Goal: Task Accomplishment & Management: Manage account settings

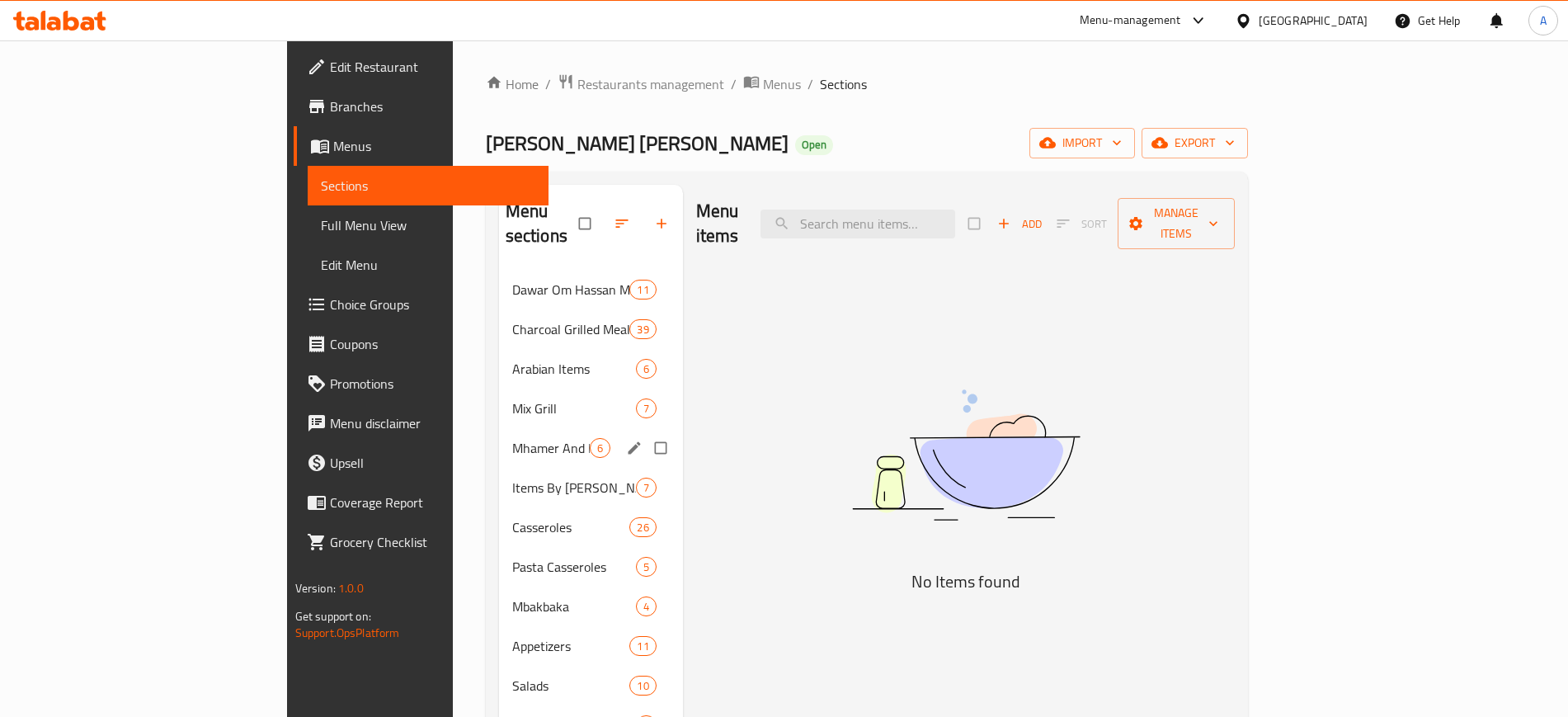
scroll to position [103, 0]
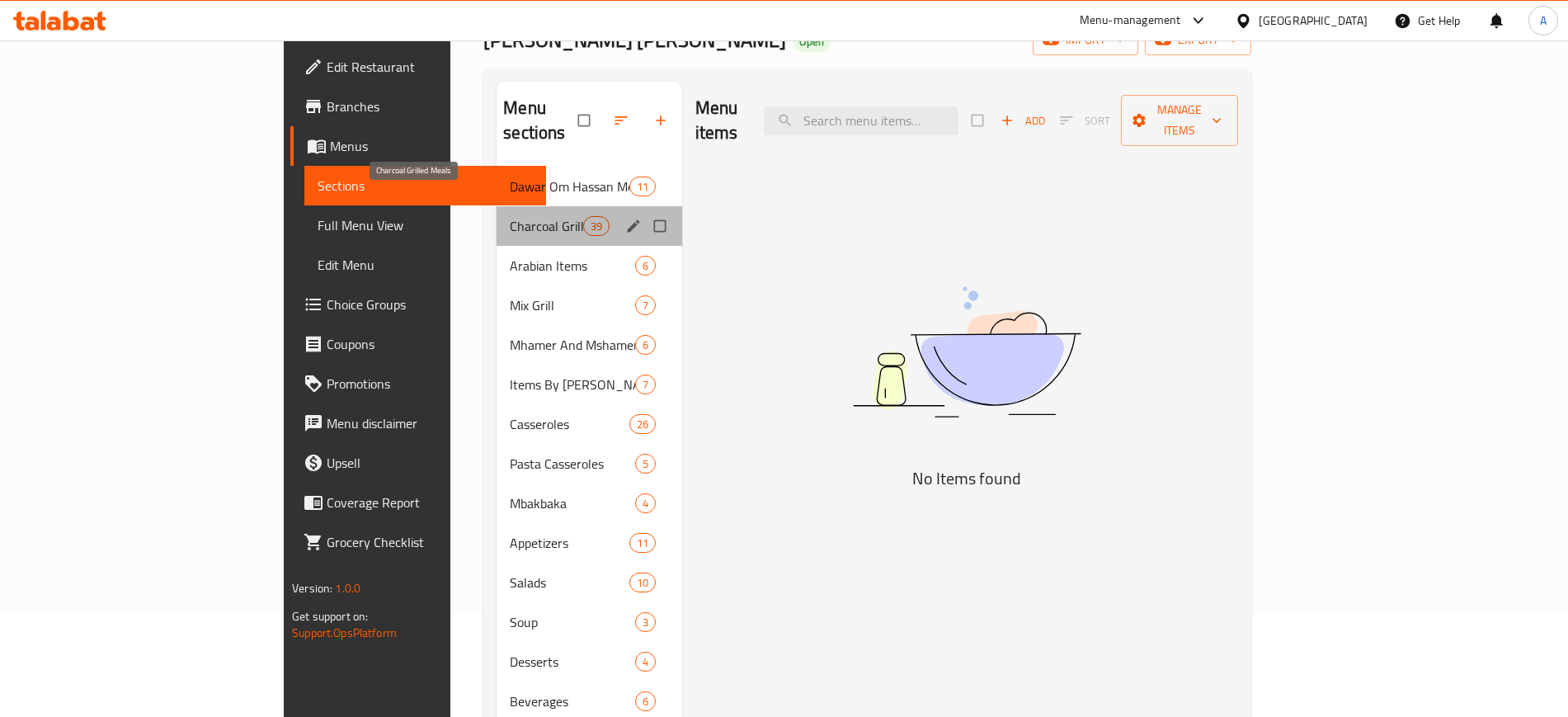
click at [497, 210] on div "Charcoal Grilled Meals 39" at bounding box center [589, 226] width 185 height 39
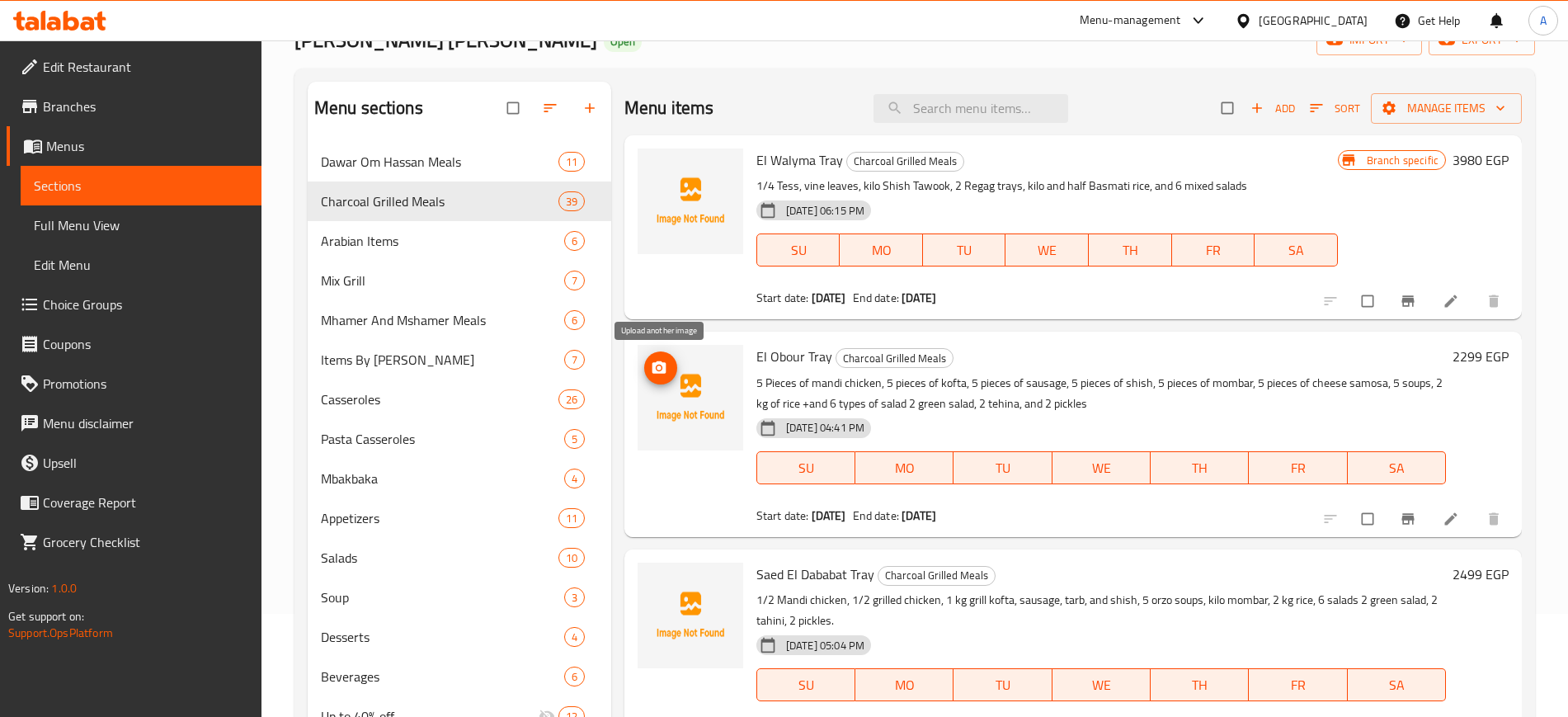
click at [664, 371] on icon "upload picture" at bounding box center [659, 367] width 14 height 12
click at [1401, 516] on icon "Branch-specific-item" at bounding box center [1407, 518] width 12 height 11
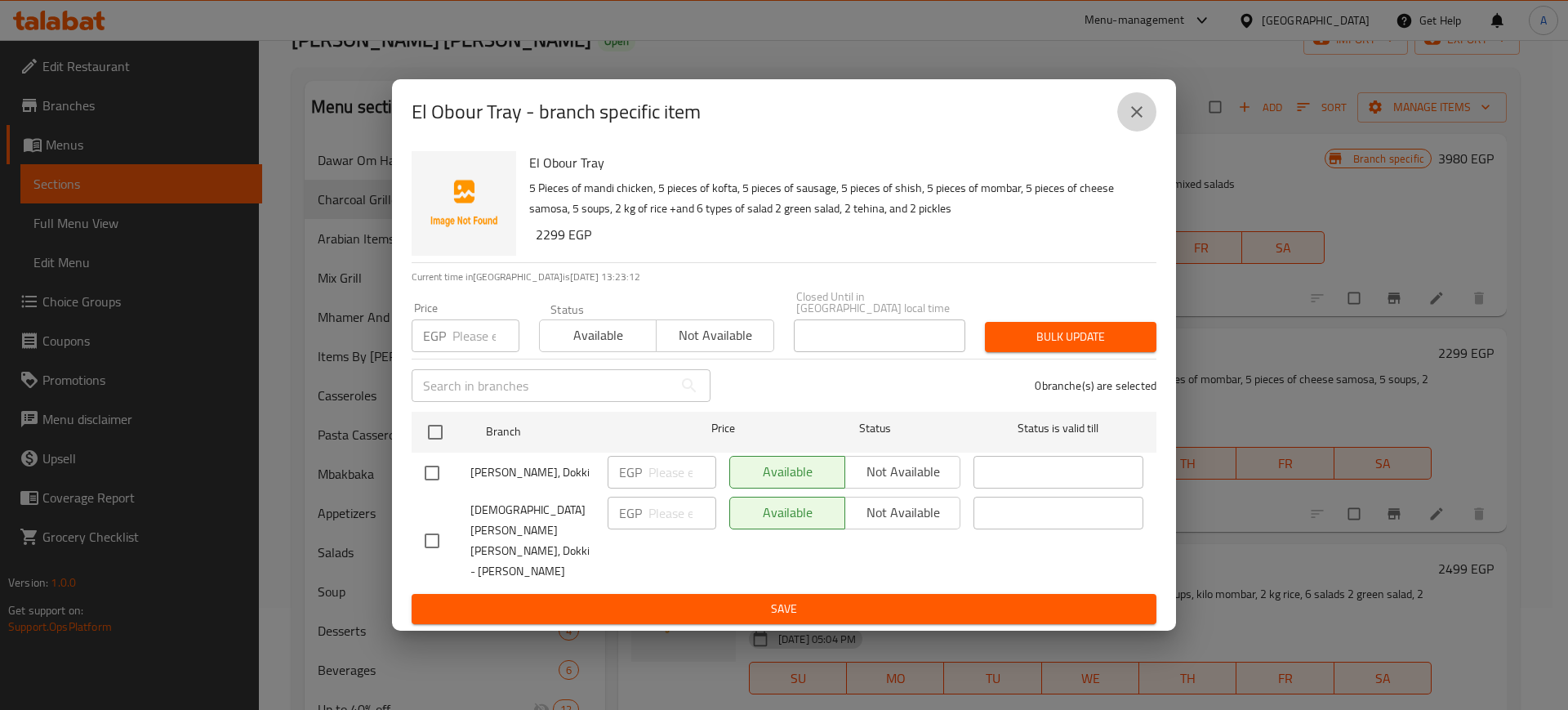
click at [1144, 122] on icon "close" at bounding box center [1136, 111] width 20 height 20
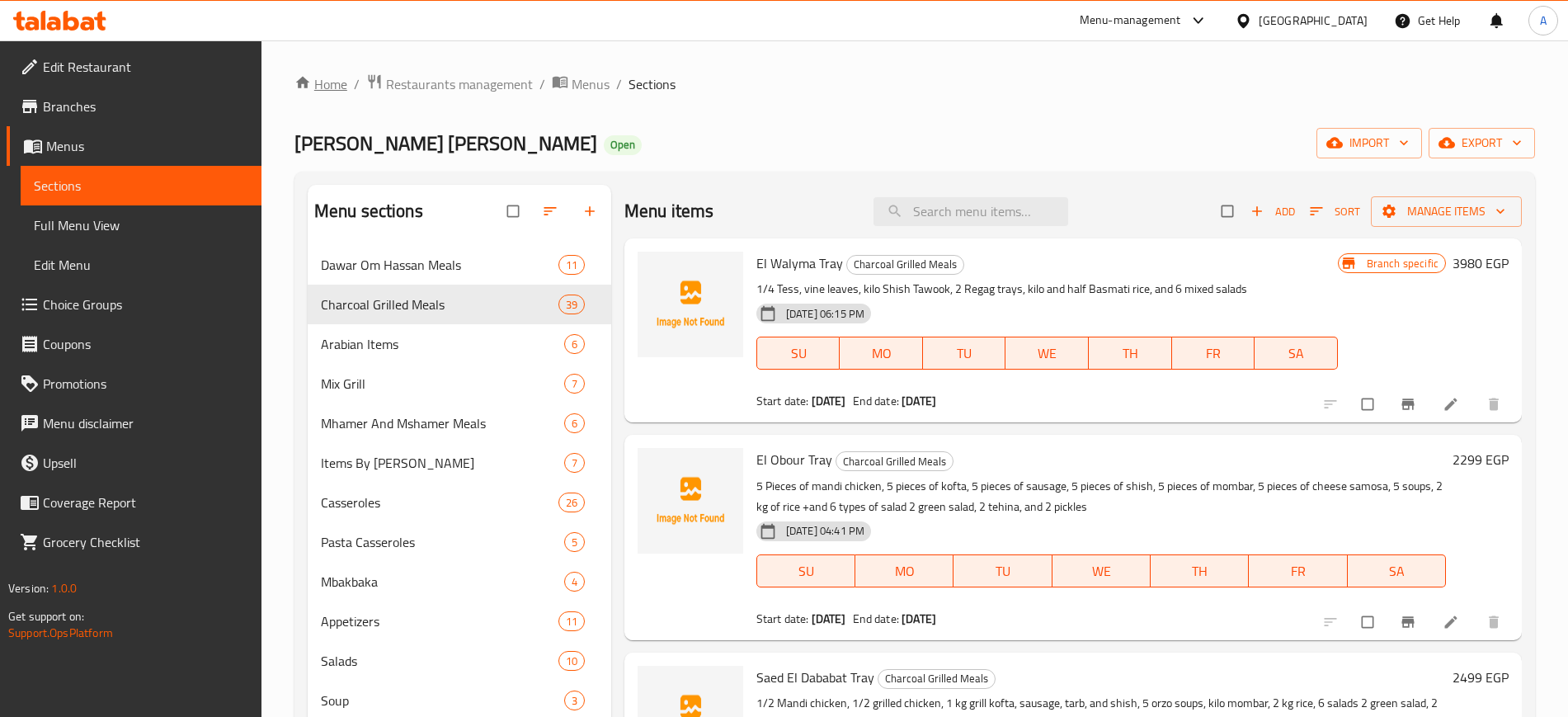
click at [333, 83] on link "Home" at bounding box center [320, 84] width 53 height 20
